Goal: Task Accomplishment & Management: Manage account settings

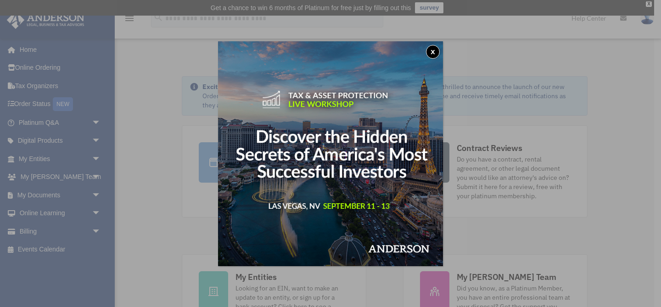
click at [432, 46] on button "x" at bounding box center [433, 52] width 14 height 14
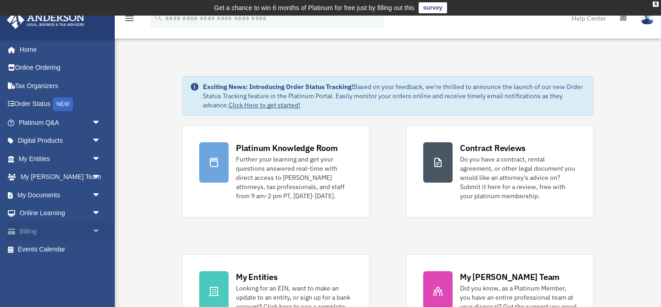
click at [96, 225] on span "arrow_drop_down" at bounding box center [101, 231] width 18 height 19
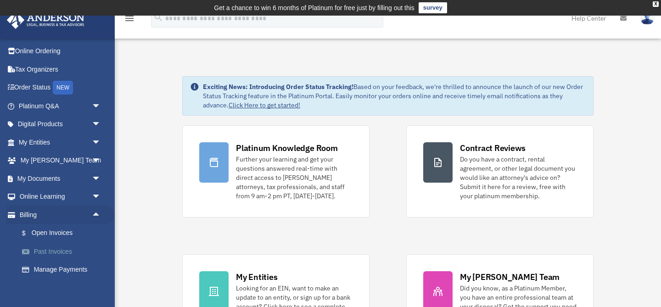
scroll to position [39, 0]
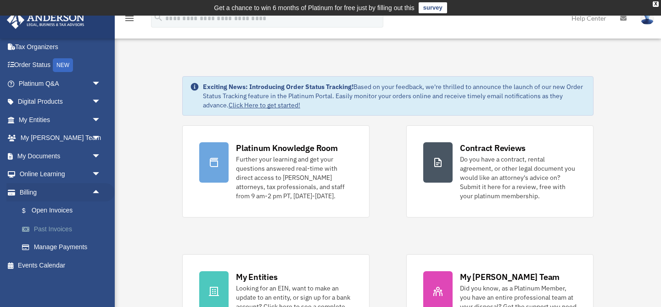
click at [48, 227] on link "Past Invoices" at bounding box center [64, 229] width 102 height 18
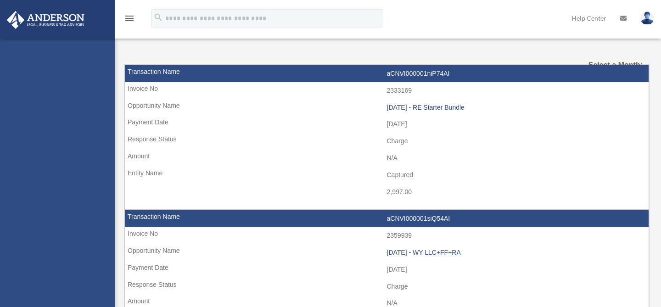
select select
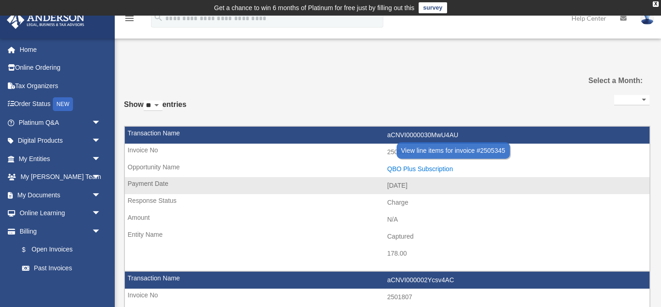
click at [431, 169] on div "QBO Plus Subscription" at bounding box center [516, 169] width 258 height 8
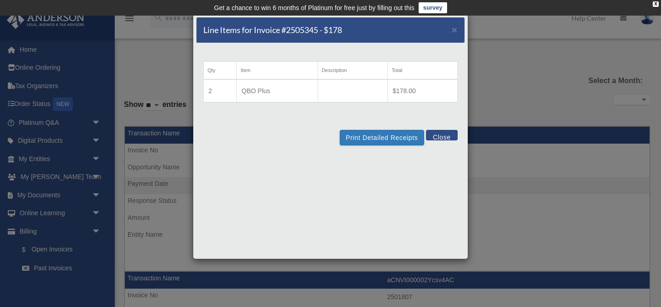
click at [461, 25] on div "Line Items for Invoice #2505345 - $178 ×" at bounding box center [330, 30] width 268 height 26
click at [455, 31] on span "×" at bounding box center [454, 29] width 6 height 11
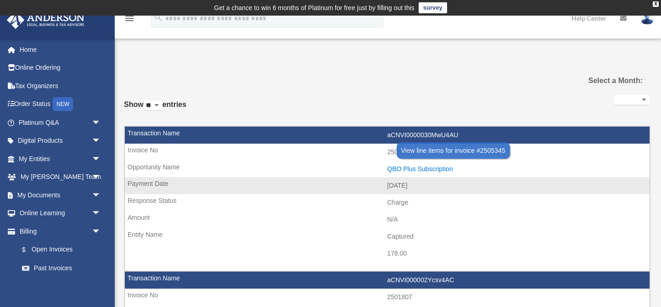
drag, startPoint x: 467, startPoint y: 170, endPoint x: 388, endPoint y: 168, distance: 78.9
click at [388, 168] on div "QBO Plus Subscription" at bounding box center [516, 169] width 258 height 8
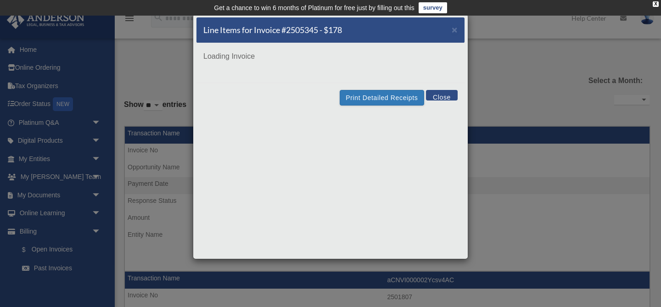
copy div "QBO Plus Subscription"
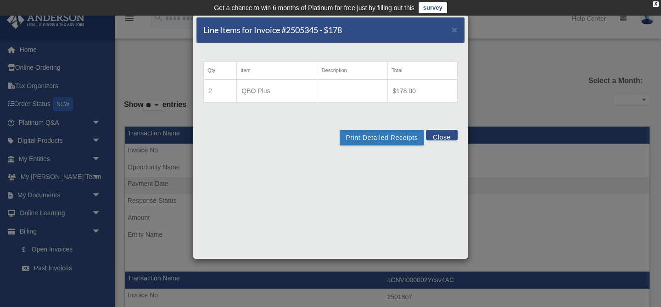
click at [515, 170] on div "Line Items for Invoice #2505345 - $178 × Qty Item Description Total 2 QBO Plus …" at bounding box center [330, 153] width 661 height 307
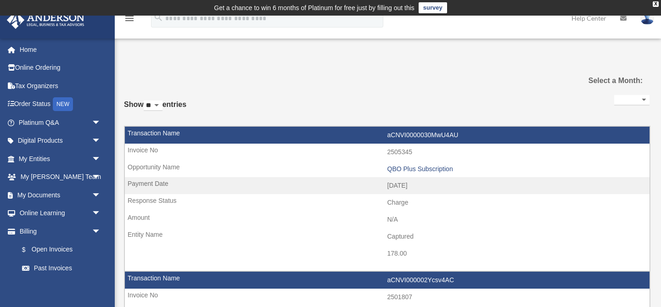
click at [647, 26] on link at bounding box center [647, 18] width 28 height 40
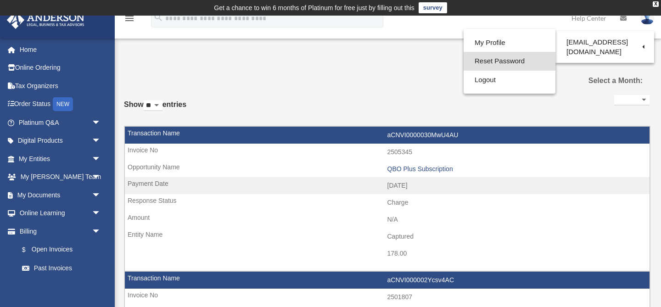
click at [511, 69] on link "Reset Password" at bounding box center [509, 61] width 92 height 19
